Goal: Information Seeking & Learning: Find specific fact

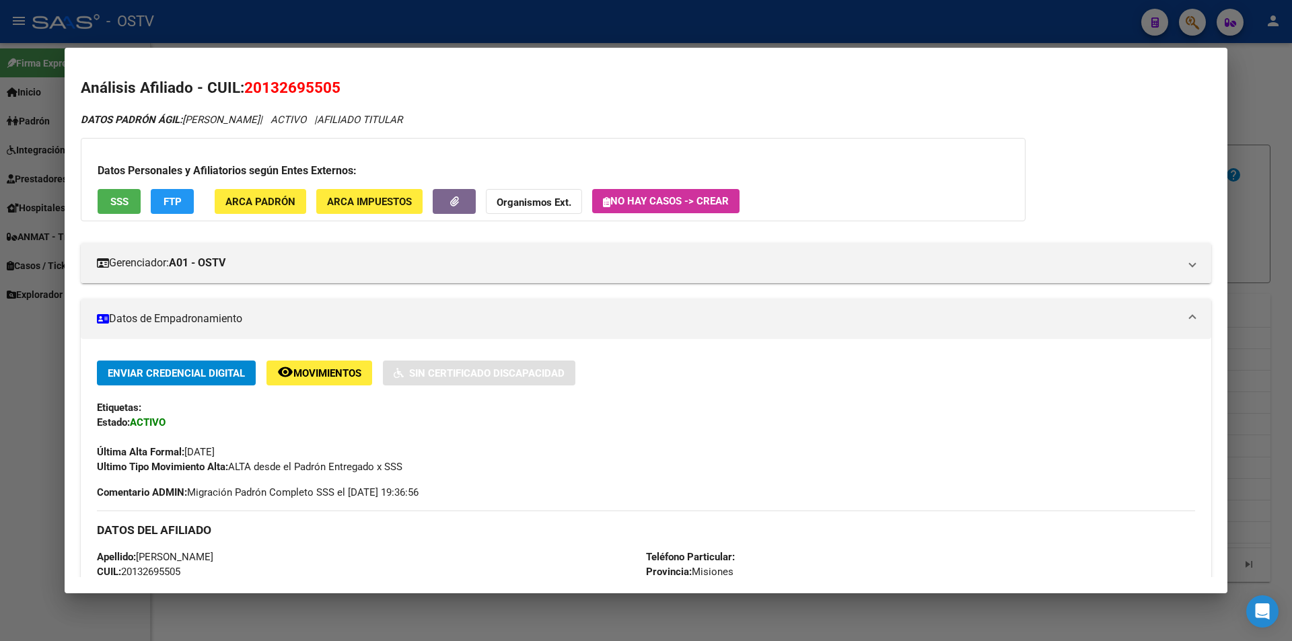
scroll to position [404, 0]
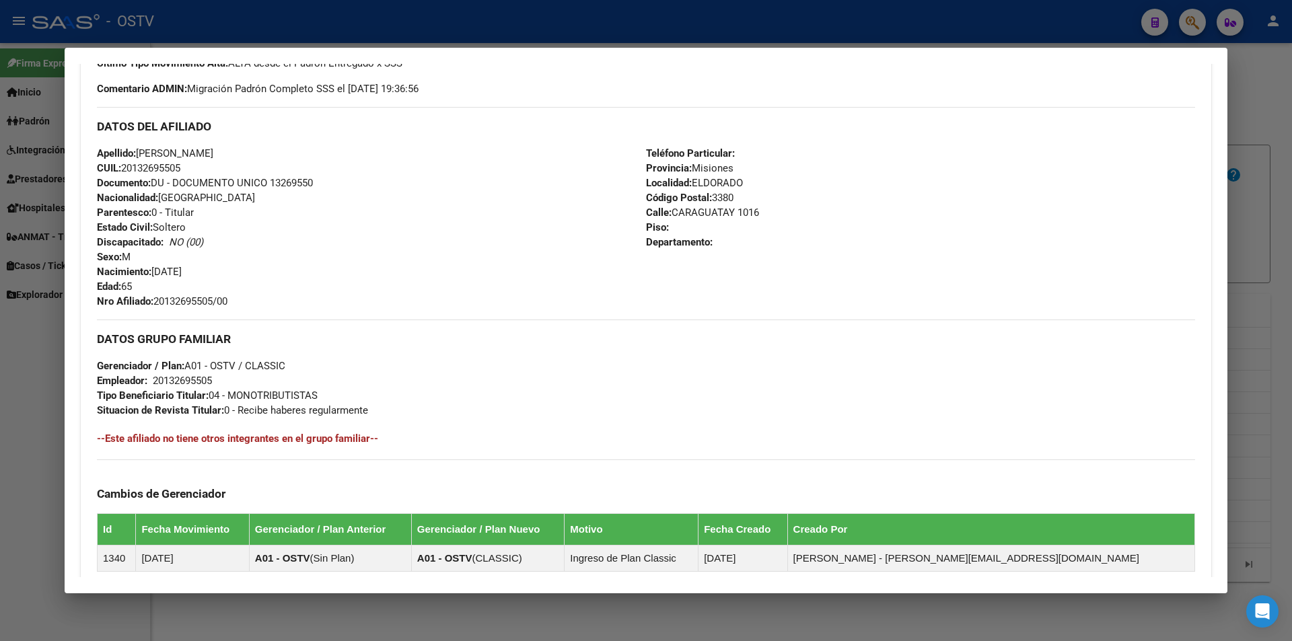
click at [433, 30] on div at bounding box center [646, 320] width 1292 height 641
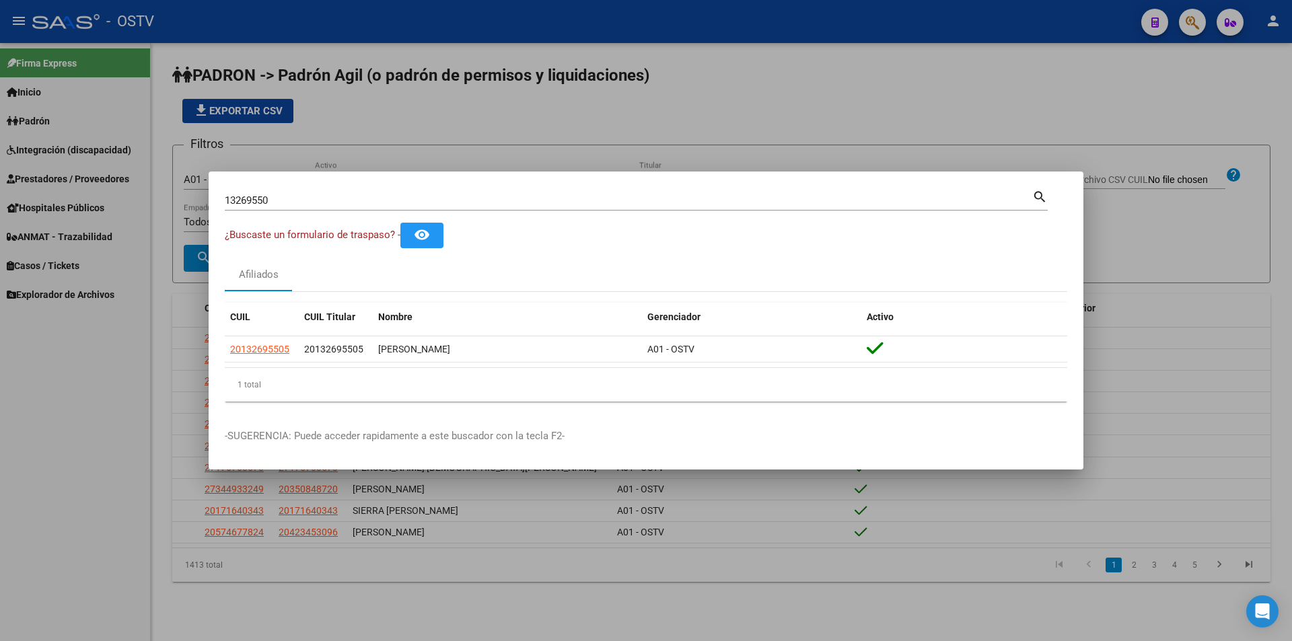
click at [493, 151] on div at bounding box center [646, 320] width 1292 height 641
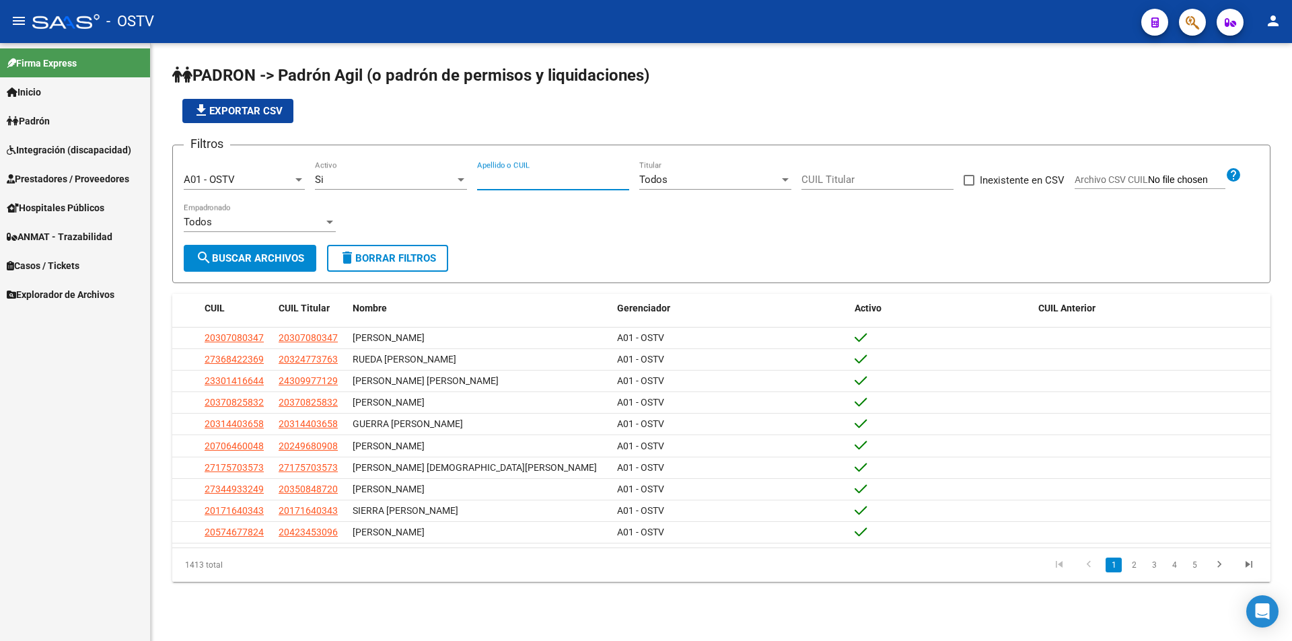
click at [501, 184] on input "Apellido o CUIL" at bounding box center [553, 180] width 152 height 12
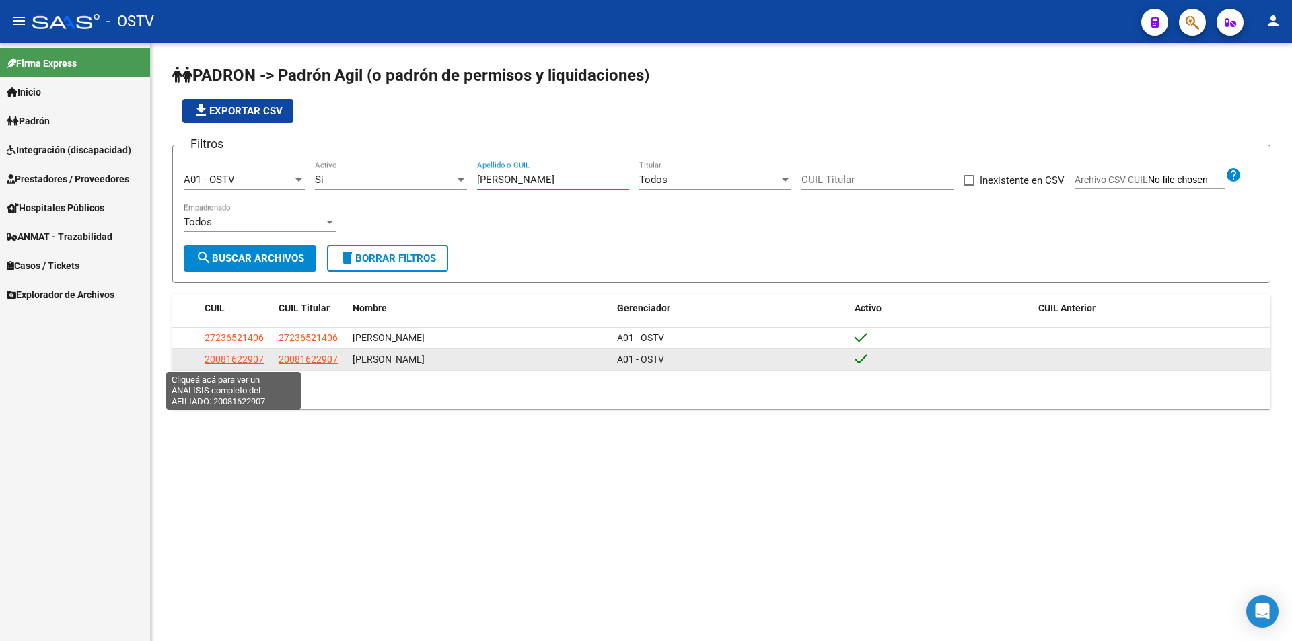
type input "[PERSON_NAME]"
click at [215, 361] on span "20081622907" at bounding box center [234, 359] width 59 height 11
type textarea "20081622907"
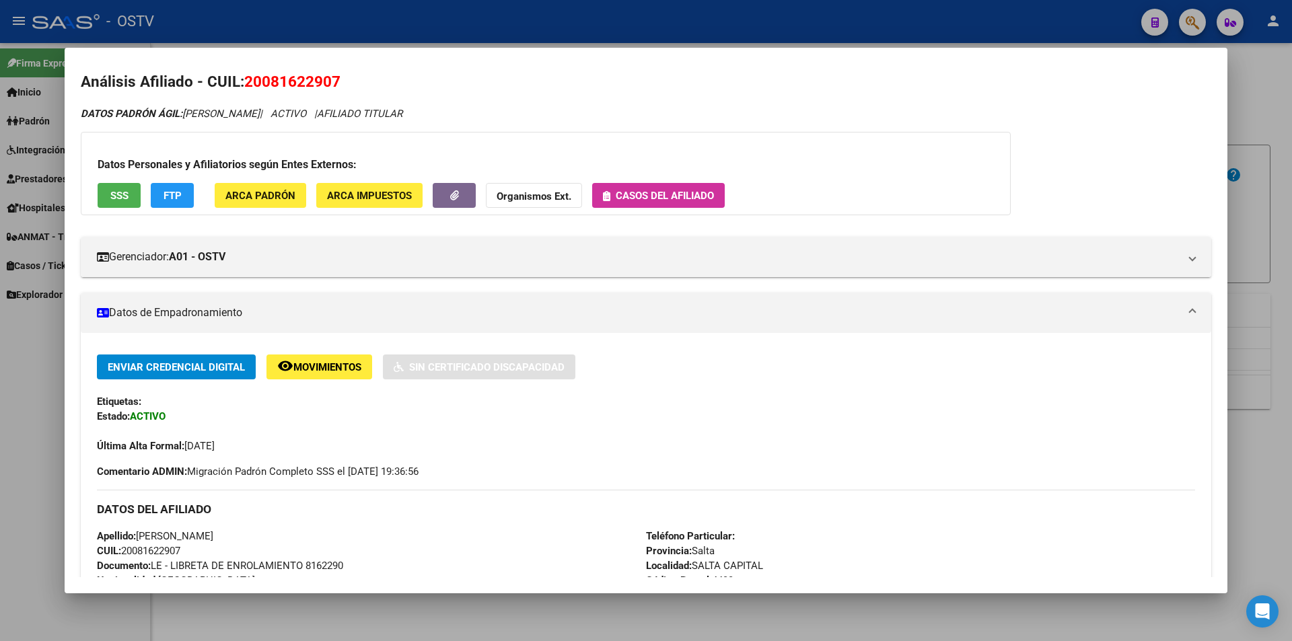
scroll to position [275, 0]
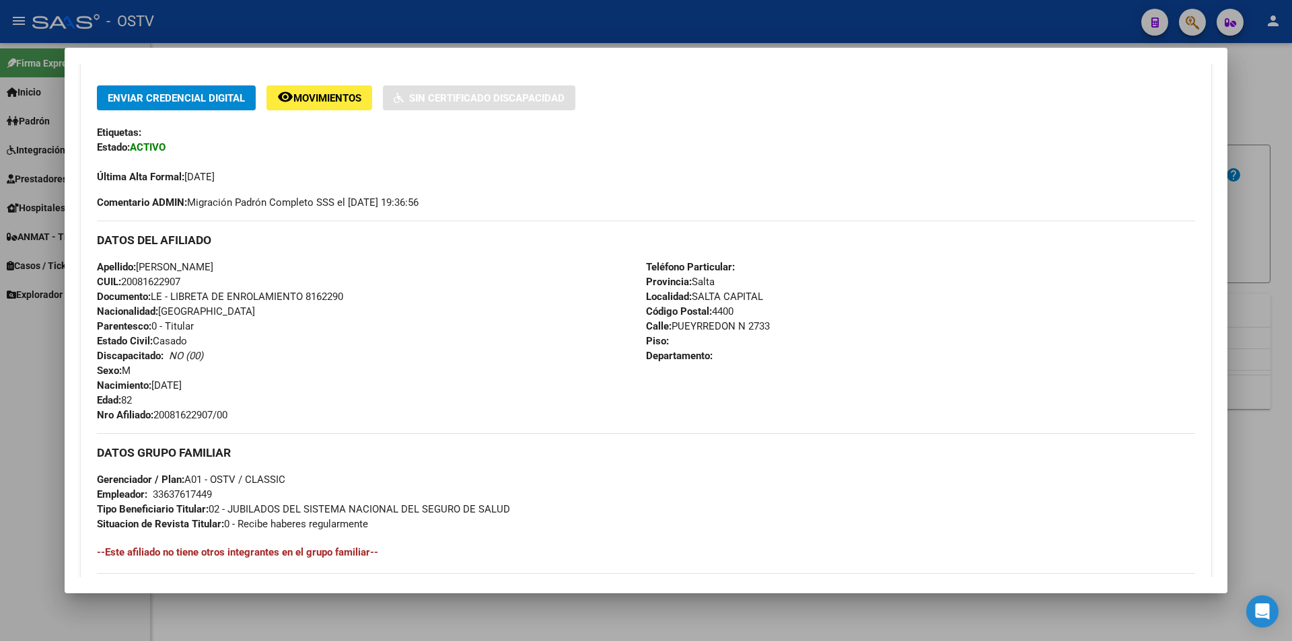
drag, startPoint x: 156, startPoint y: 415, endPoint x: 227, endPoint y: 415, distance: 71.3
click at [240, 414] on div "Apellido: [PERSON_NAME] CUIL: 20081622907 Documento: LE - LIBRETA DE ENROLAMIEN…" at bounding box center [371, 341] width 549 height 163
copy span "20081622907/00"
click at [553, 34] on div at bounding box center [646, 320] width 1292 height 641
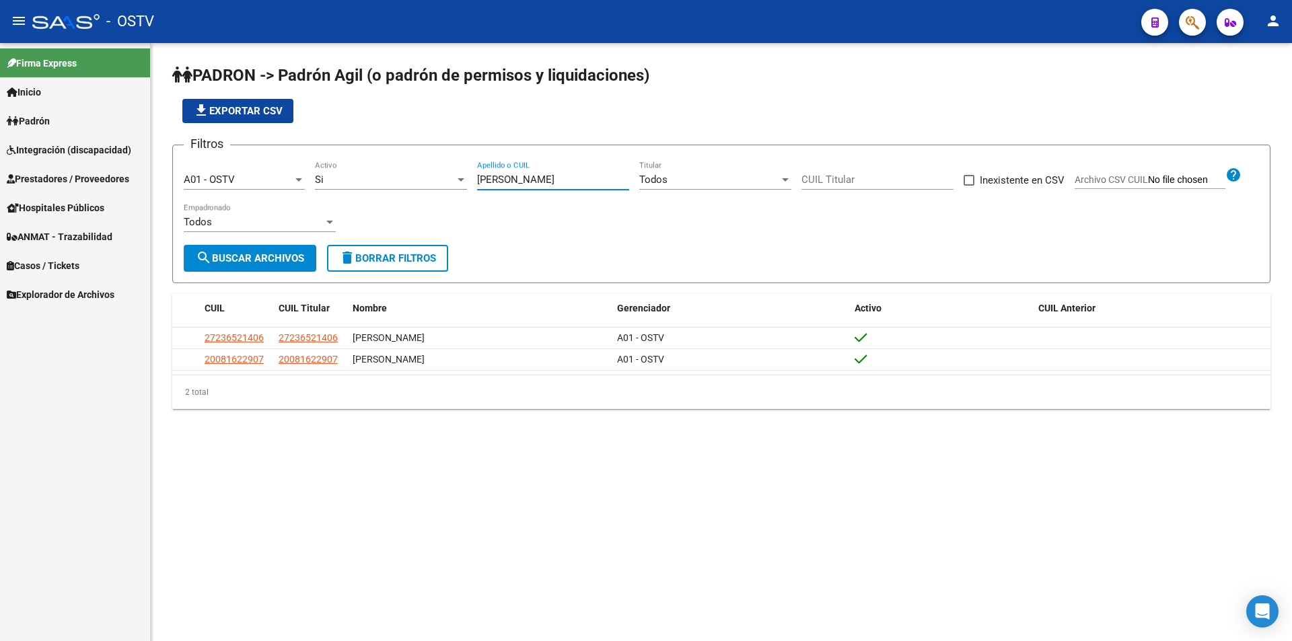
drag, startPoint x: 480, startPoint y: 176, endPoint x: 381, endPoint y: 184, distance: 99.3
click at [388, 180] on div "Filtros A01 - OSTV Seleccionar Gerenciador Si Activo [PERSON_NAME] Apellido o C…" at bounding box center [721, 200] width 1075 height 89
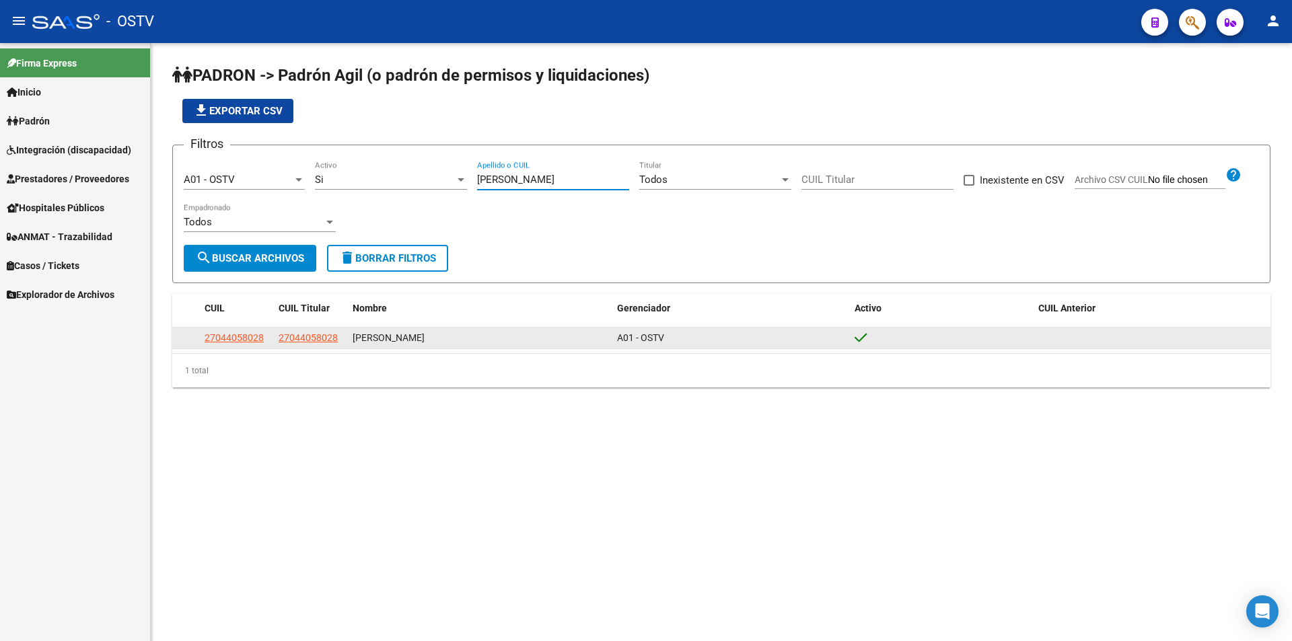
type input "[PERSON_NAME]"
click at [198, 334] on datatable-body-cell at bounding box center [185, 338] width 27 height 21
click at [207, 336] on span "27044058028" at bounding box center [234, 337] width 59 height 11
type textarea "27044058028"
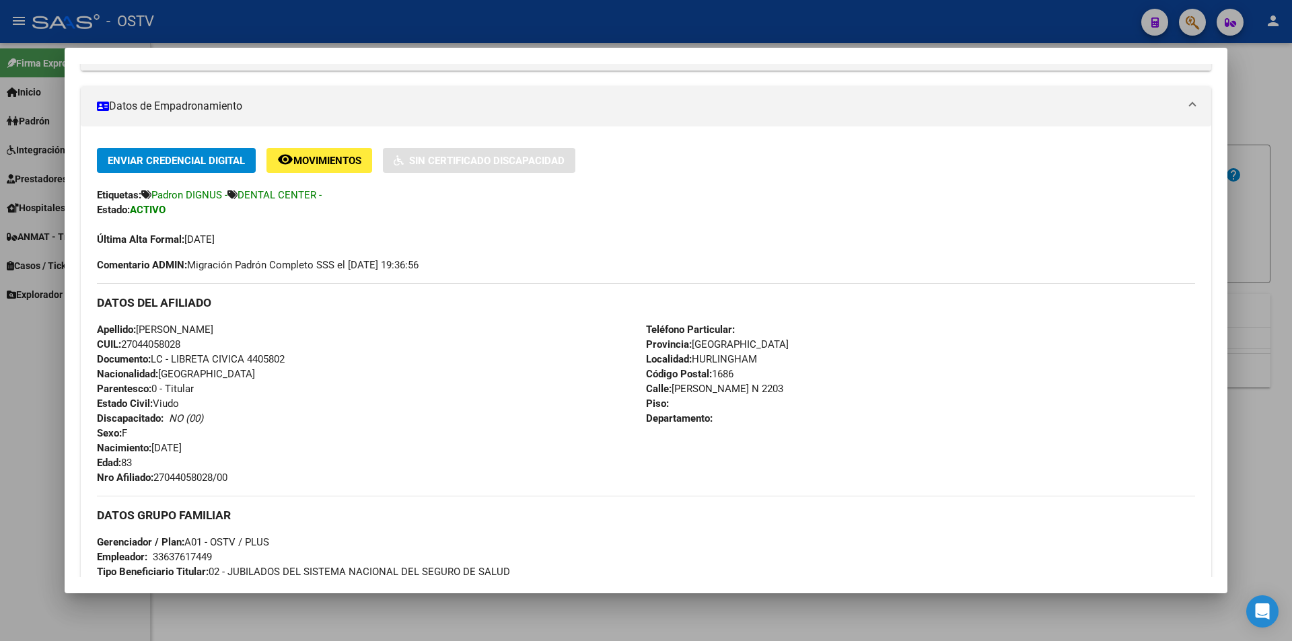
scroll to position [269, 0]
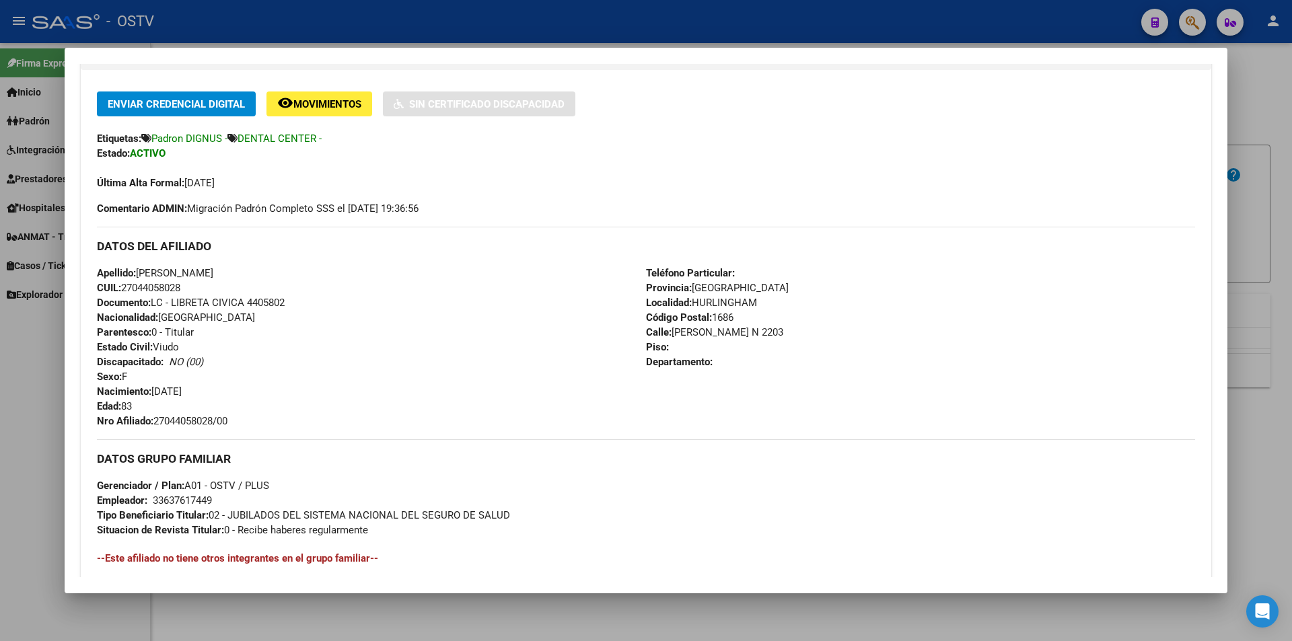
click at [279, 306] on span "Documento: LC - LIBRETA CIVICA 4405802" at bounding box center [191, 303] width 188 height 12
copy span "4405802"
click at [212, 419] on span "Nro Afiliado: 27044058028/00" at bounding box center [162, 421] width 131 height 12
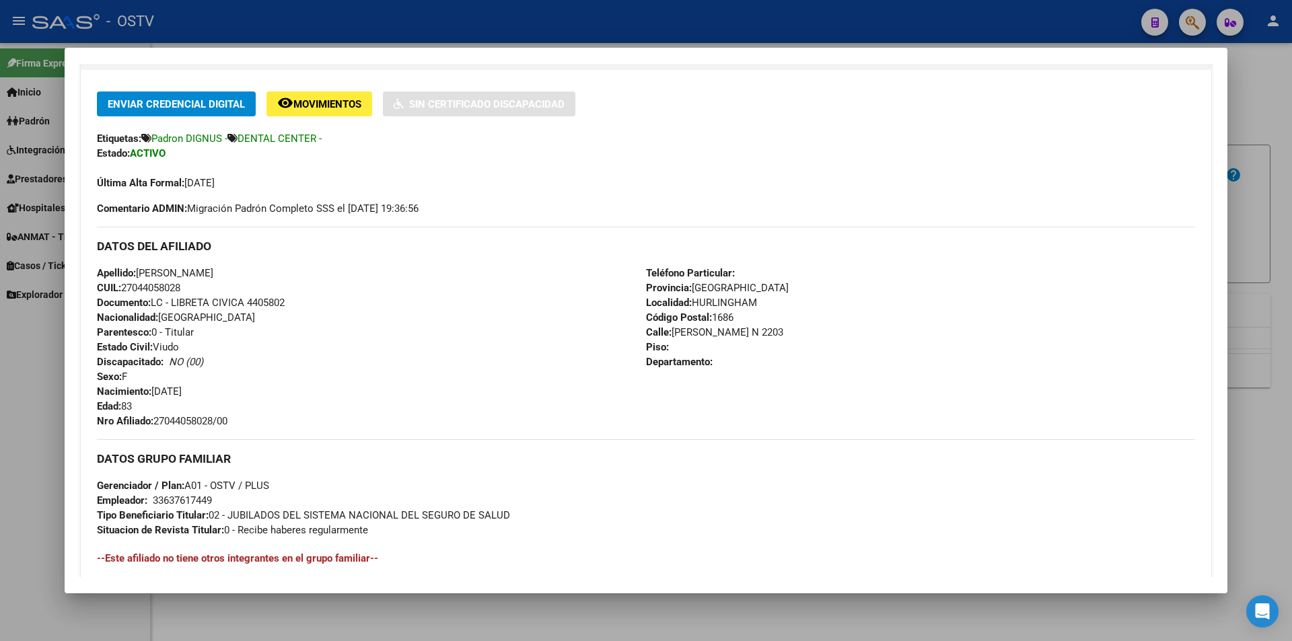
copy span "27044058028"
click at [388, 13] on div at bounding box center [646, 320] width 1292 height 641
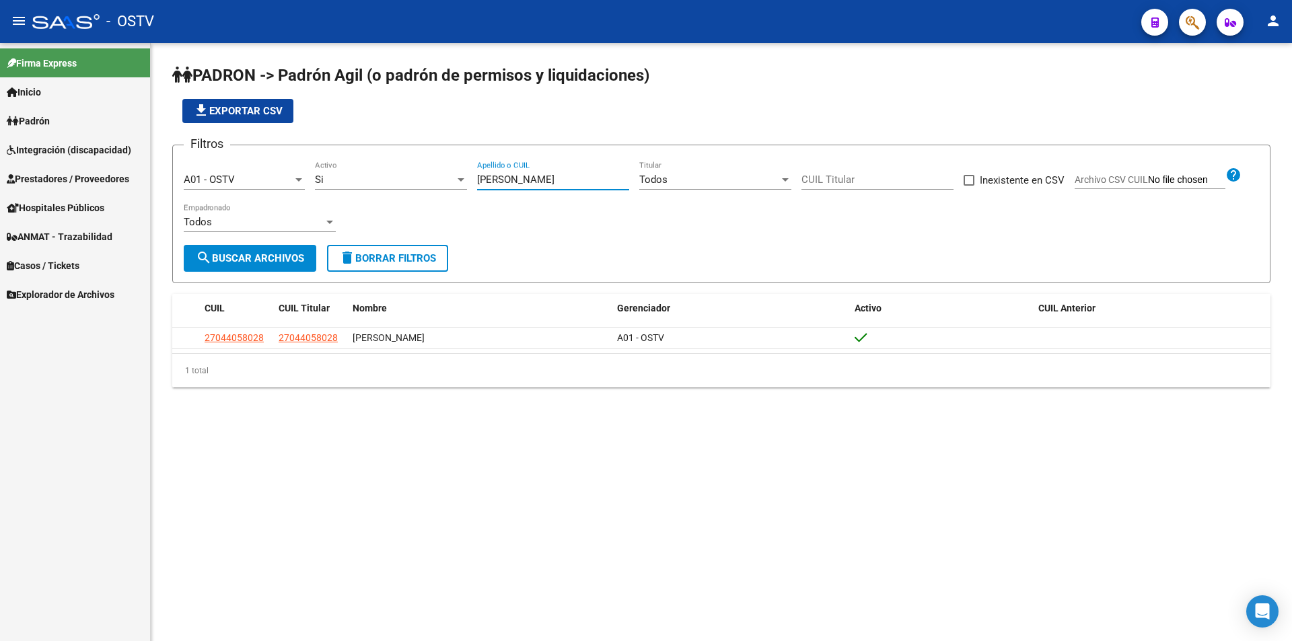
drag, startPoint x: 529, startPoint y: 183, endPoint x: 417, endPoint y: 182, distance: 111.7
click at [418, 182] on div "Filtros A01 - OSTV Seleccionar Gerenciador Si Activo [PERSON_NAME] Apellido o C…" at bounding box center [721, 200] width 1075 height 89
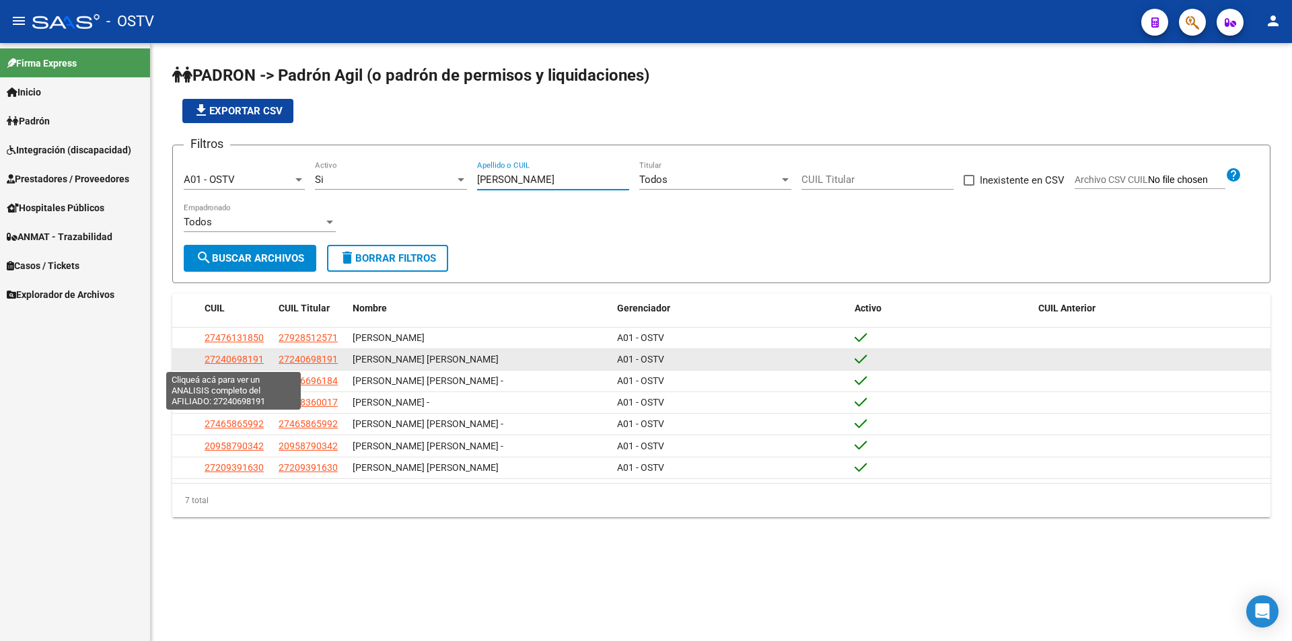
type input "[PERSON_NAME]"
click at [244, 360] on span "27240698191" at bounding box center [234, 359] width 59 height 11
type textarea "27240698191"
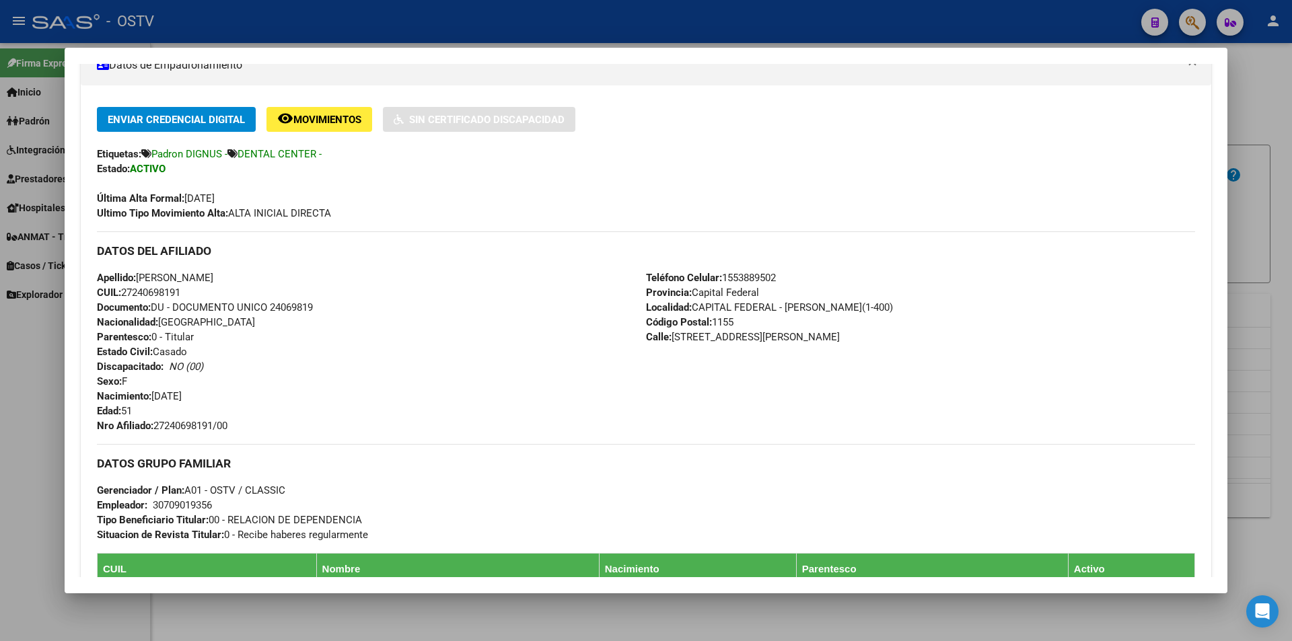
scroll to position [275, 0]
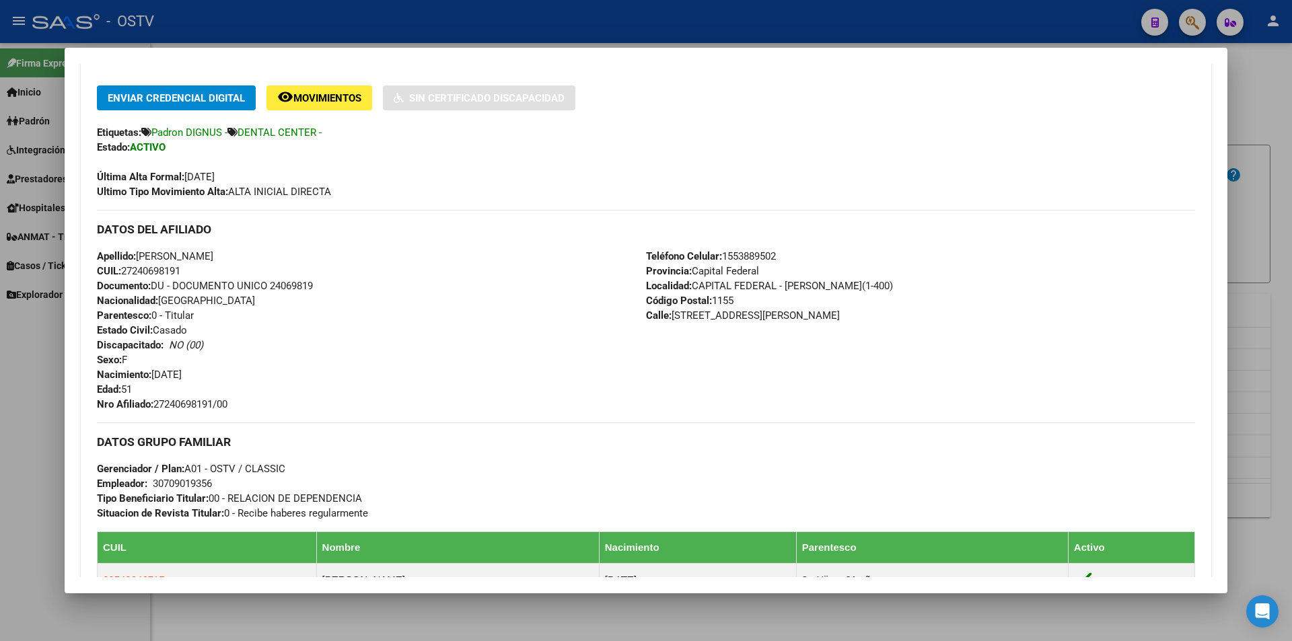
click at [300, 287] on span "Documento: DU - DOCUMENTO UNICO 24069819" at bounding box center [205, 286] width 216 height 12
click at [300, 286] on span "Documento: DU - DOCUMENTO UNICO 24069819" at bounding box center [205, 286] width 216 height 12
copy span "24069819"
click at [183, 405] on span "Nro Afiliado: 27240698191/00" at bounding box center [162, 404] width 131 height 12
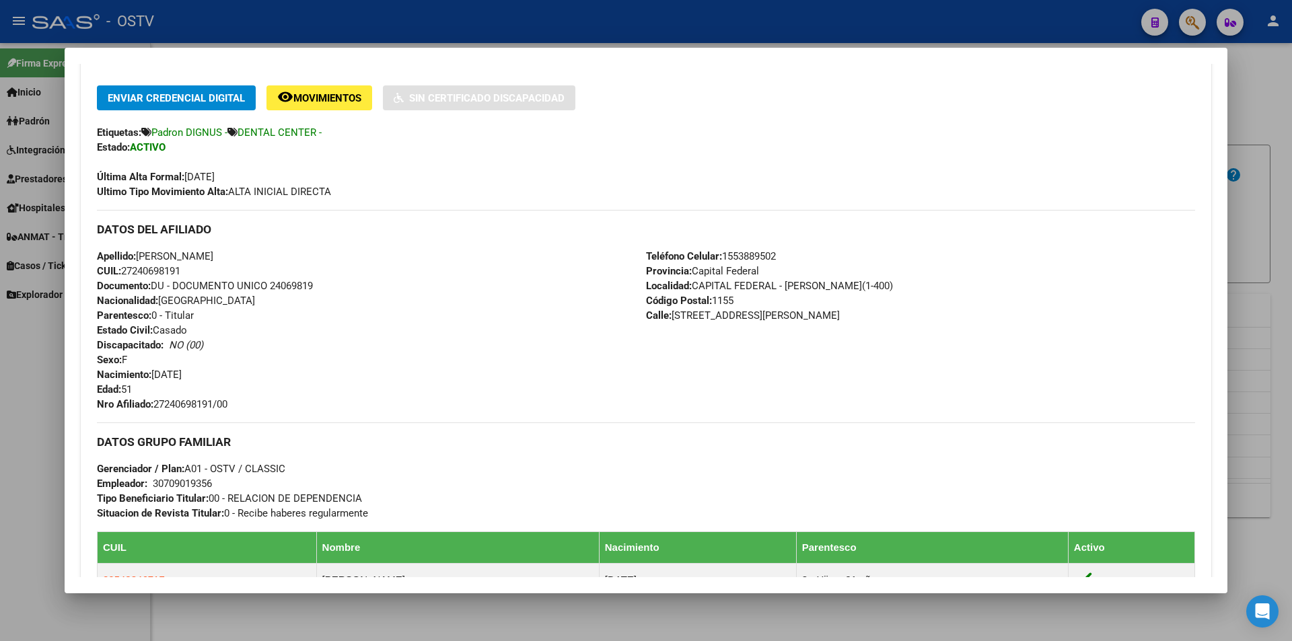
click at [183, 405] on span "Nro Afiliado: 27240698191/00" at bounding box center [162, 404] width 131 height 12
copy span "27240698191"
